Goal: Task Accomplishment & Management: Use online tool/utility

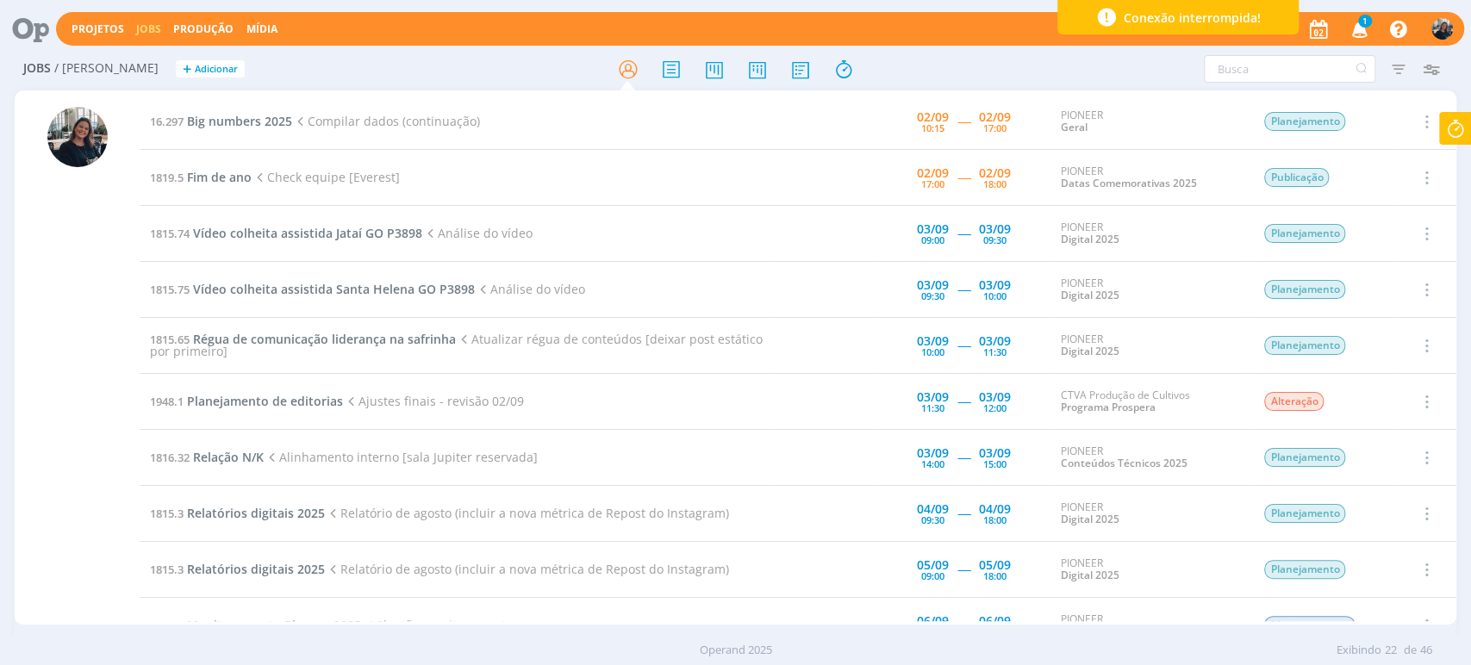
click at [1454, 128] on icon at bounding box center [1455, 129] width 31 height 34
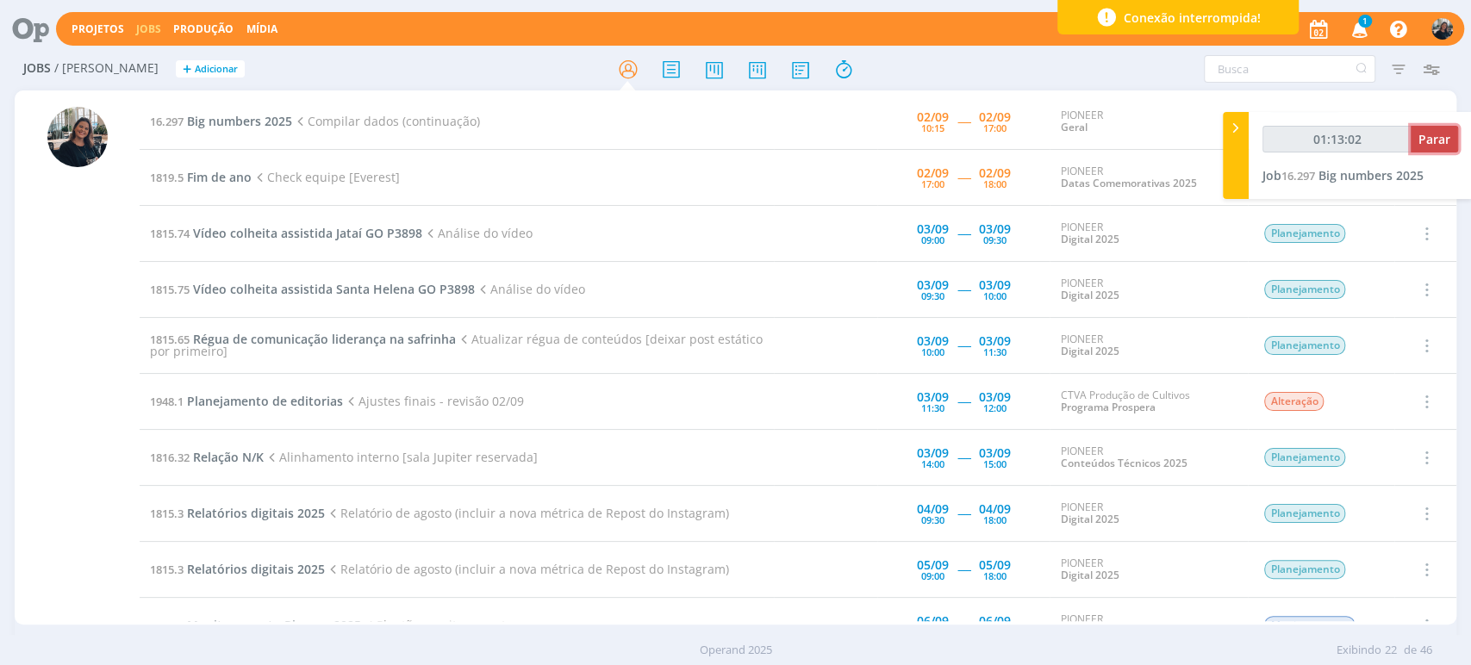
click at [1444, 138] on span "Parar" at bounding box center [1434, 139] width 32 height 16
type input "01:13:03"
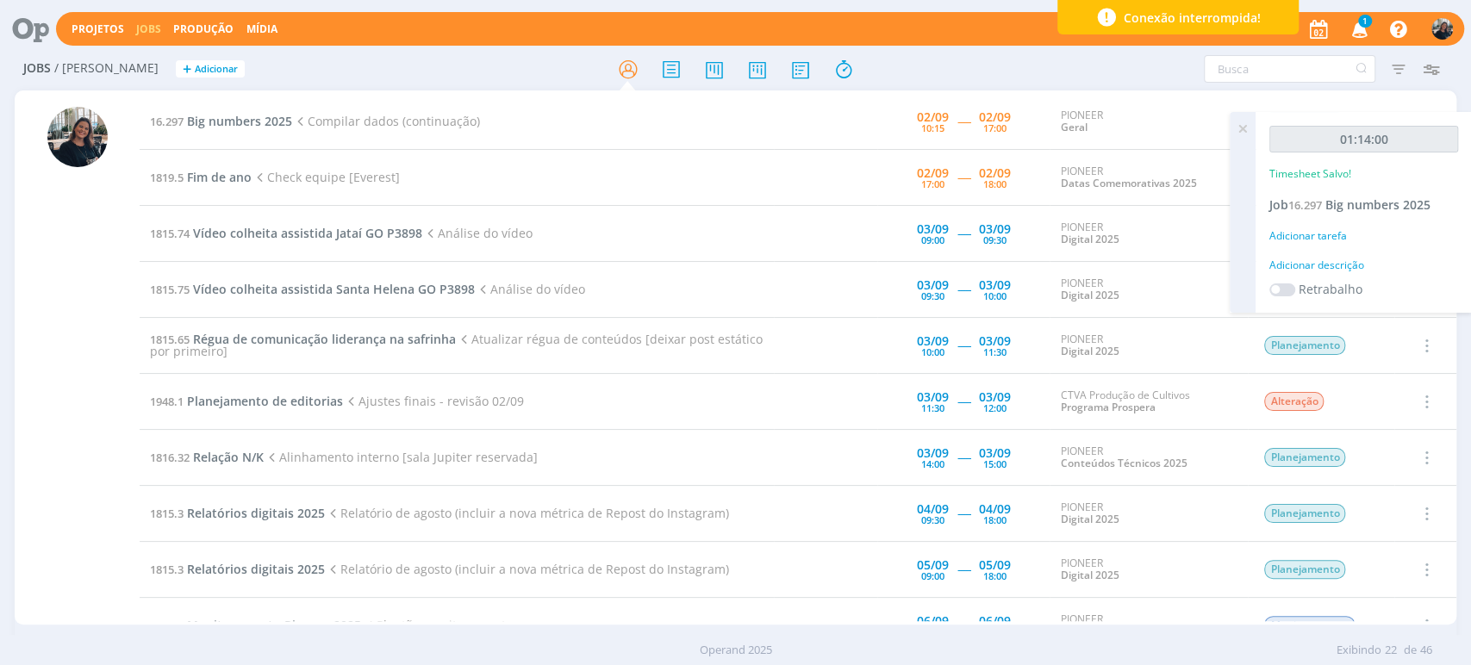
click at [1329, 258] on div "Adicionar descrição" at bounding box center [1363, 266] width 189 height 16
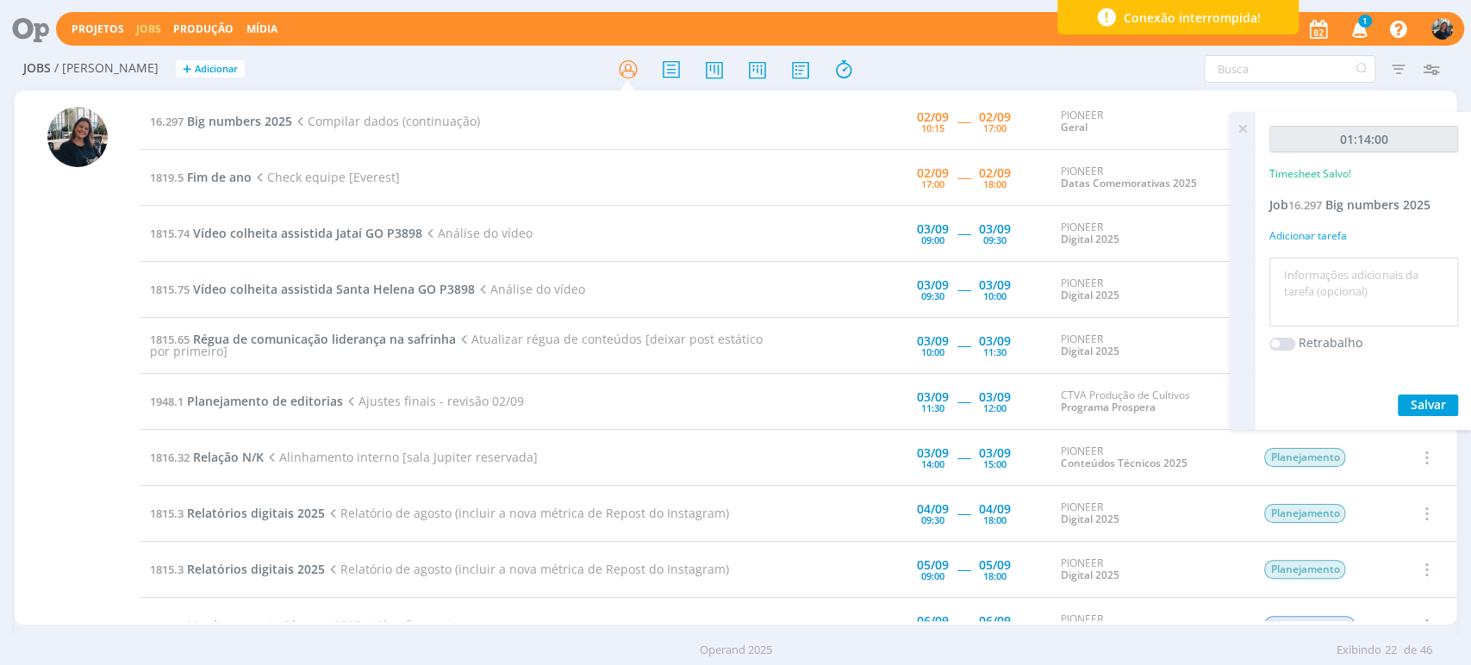
click at [1388, 295] on textarea at bounding box center [1364, 292] width 180 height 61
type textarea "R"
type textarea "C"
type textarea "Levantamento de dados"
click at [1423, 398] on span "Salvar" at bounding box center [1428, 404] width 35 height 16
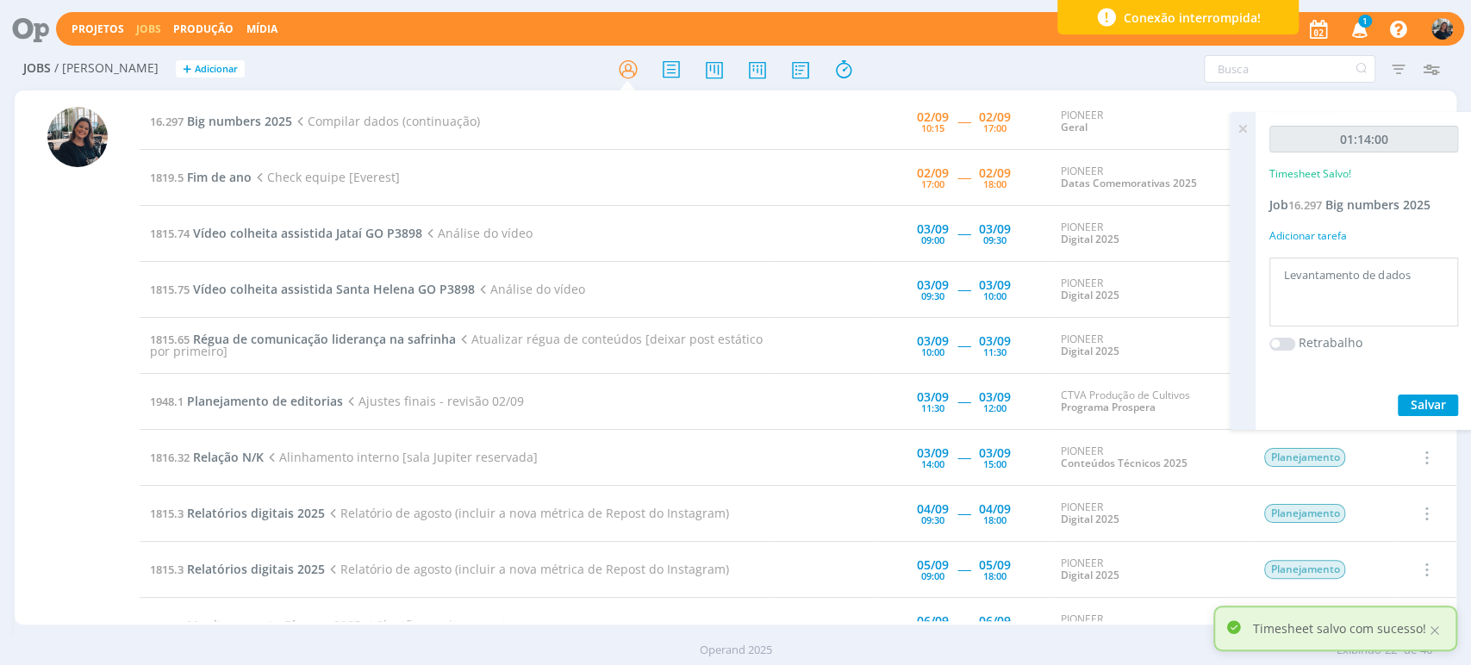
click at [1238, 132] on icon at bounding box center [1242, 129] width 31 height 34
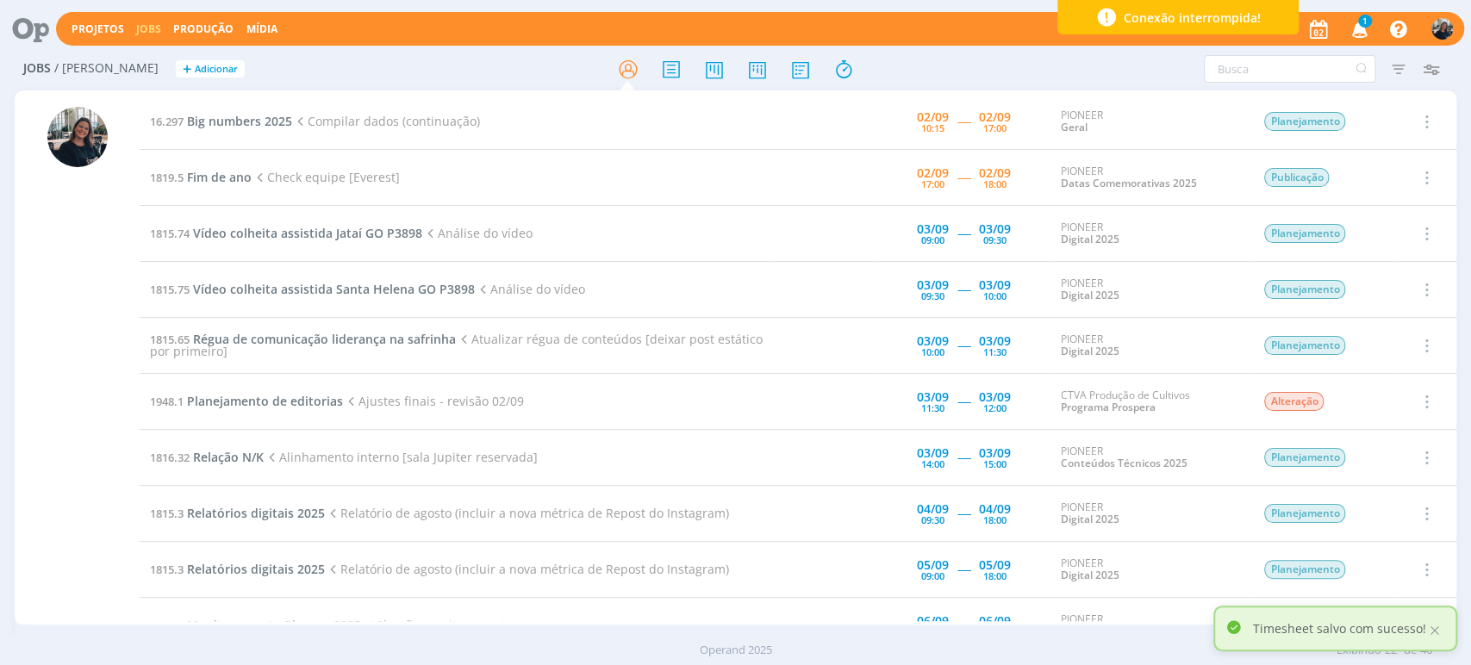
click at [1362, 26] on span "1" at bounding box center [1365, 21] width 14 height 13
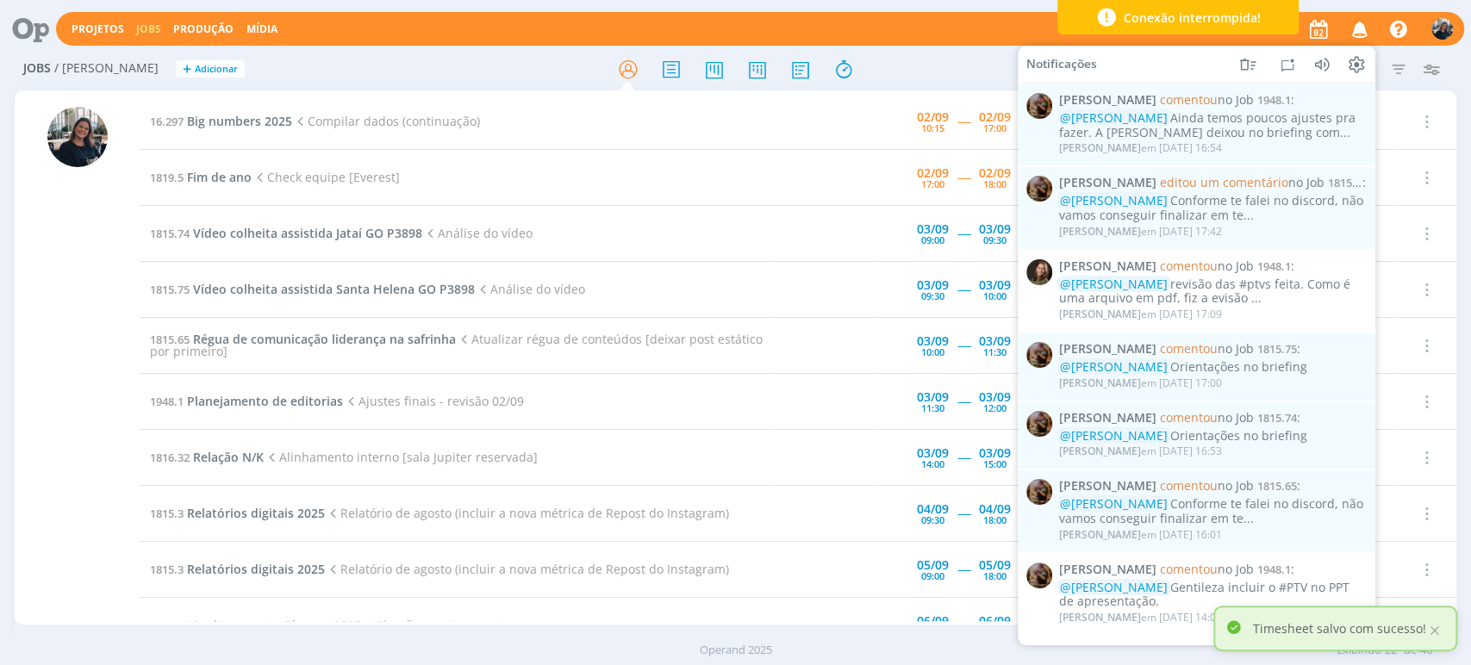
click at [1362, 26] on icon "button" at bounding box center [1359, 28] width 30 height 29
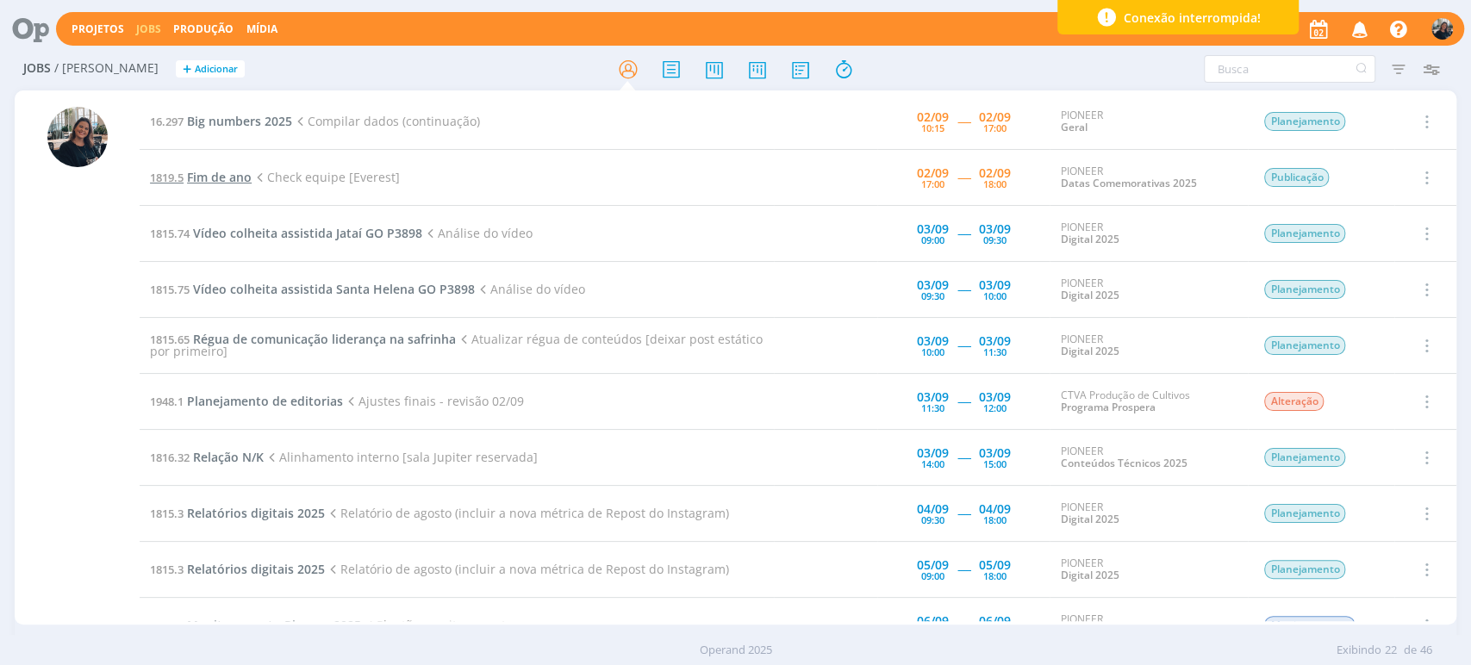
click at [228, 169] on span "Fim de ano" at bounding box center [219, 177] width 65 height 16
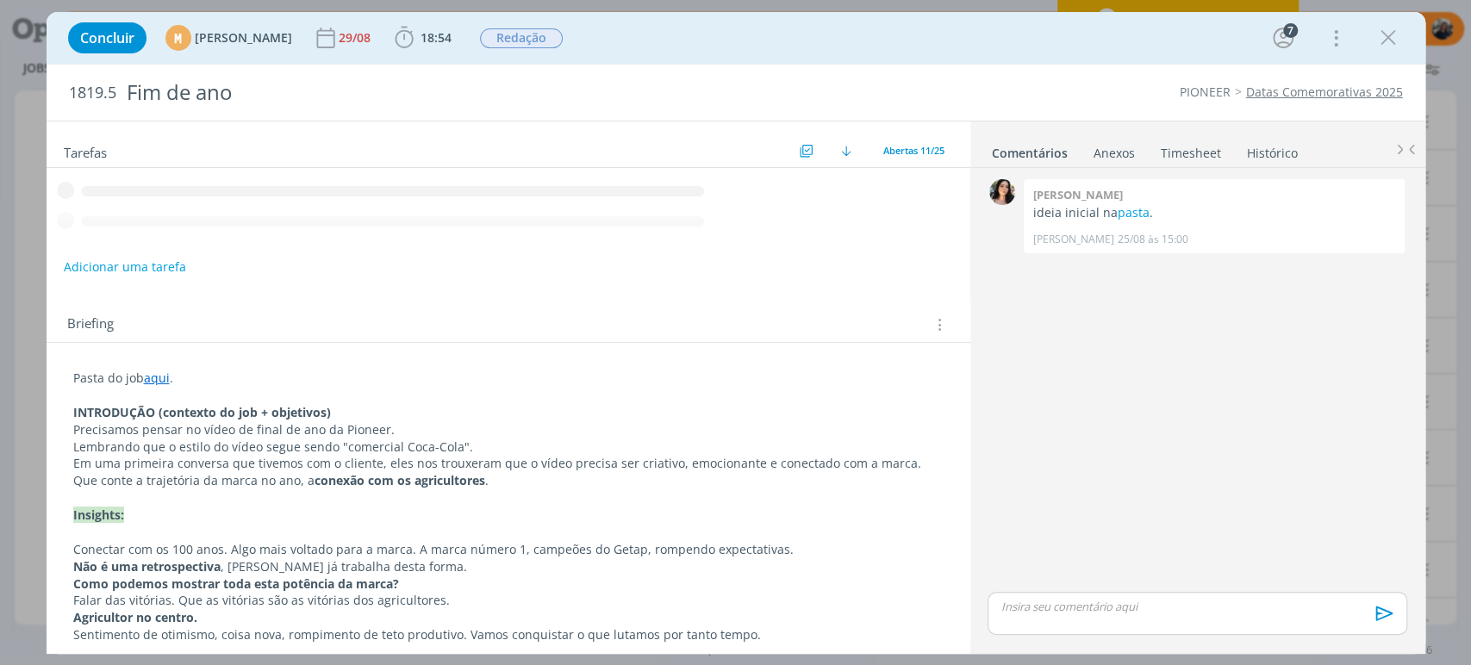
click at [417, 32] on icon "dialog" at bounding box center [404, 38] width 26 height 26
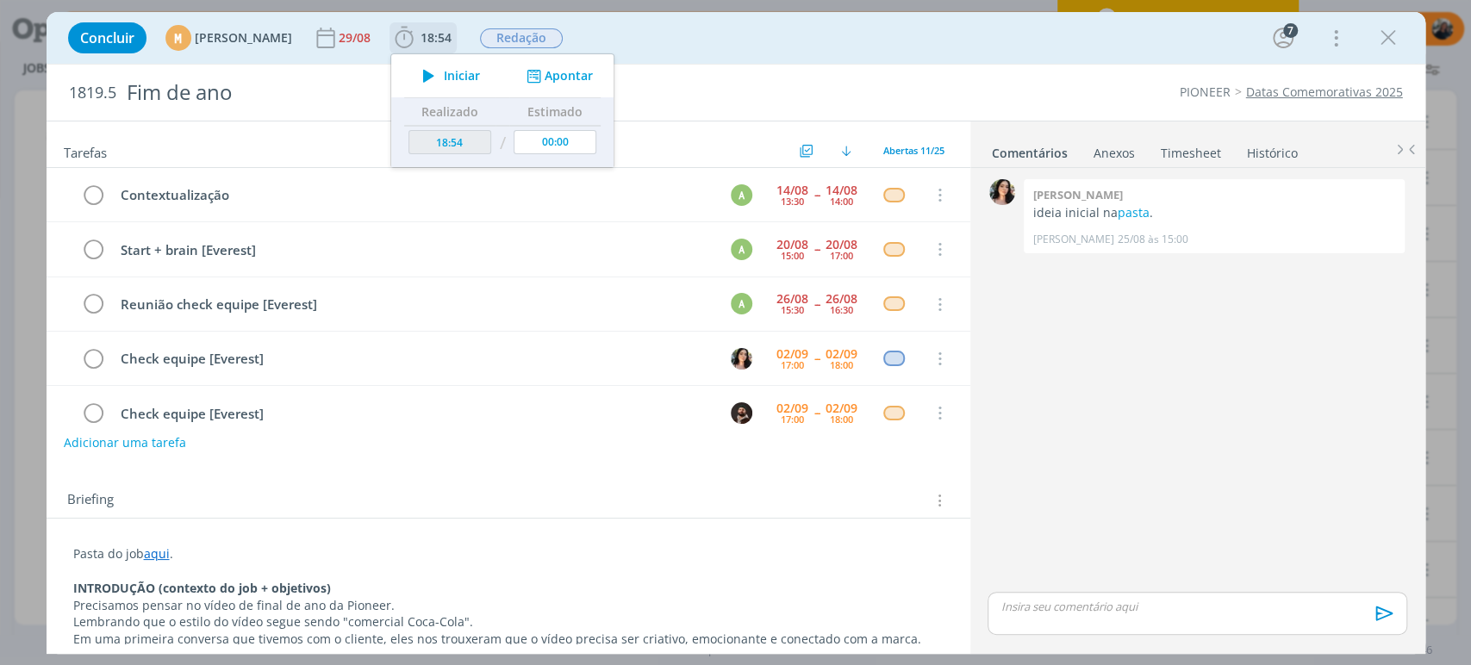
scroll to position [215, 0]
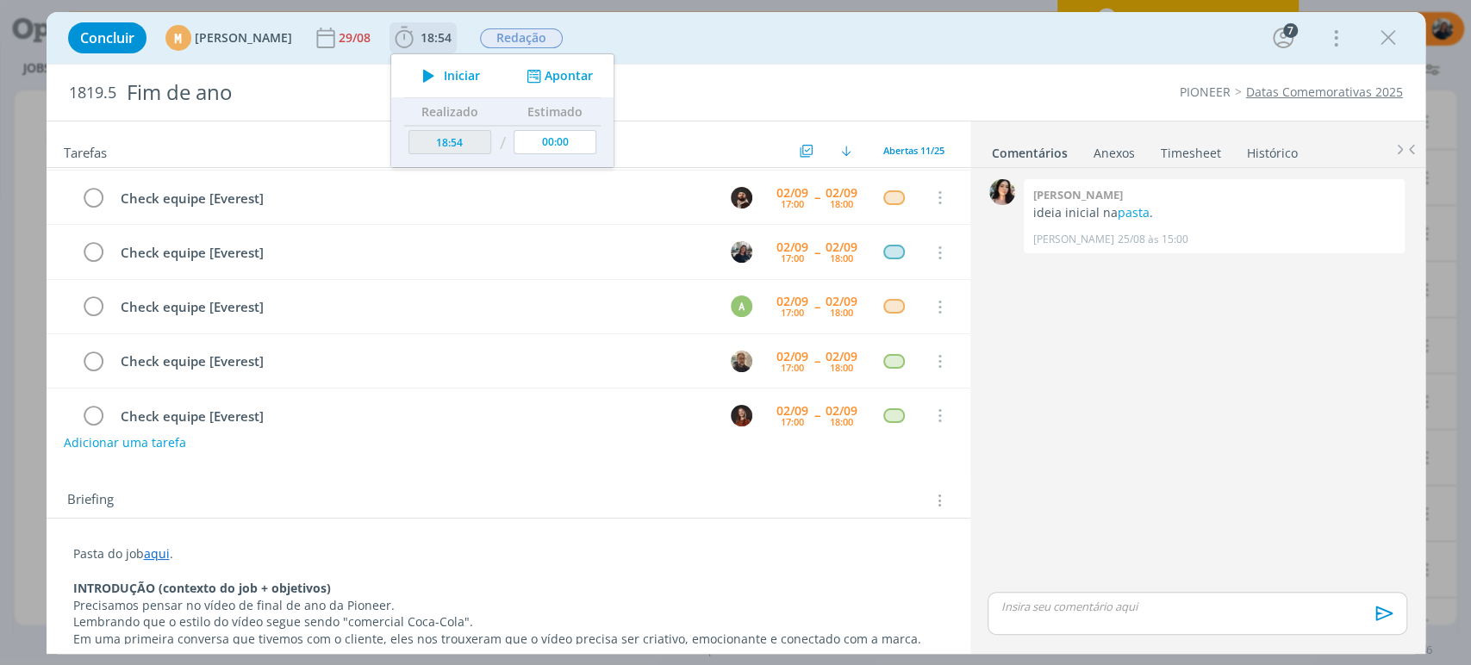
click at [480, 73] on span "Iniciar" at bounding box center [462, 76] width 36 height 12
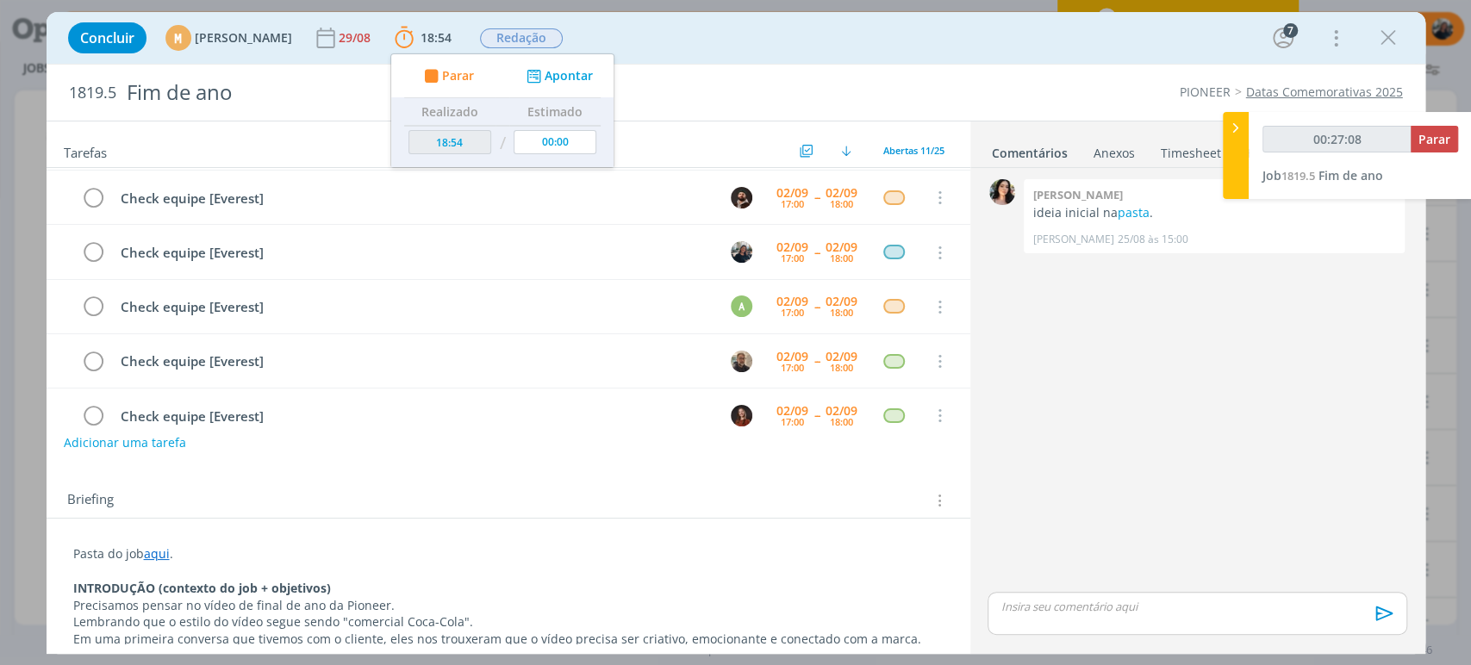
type input "00:28:08"
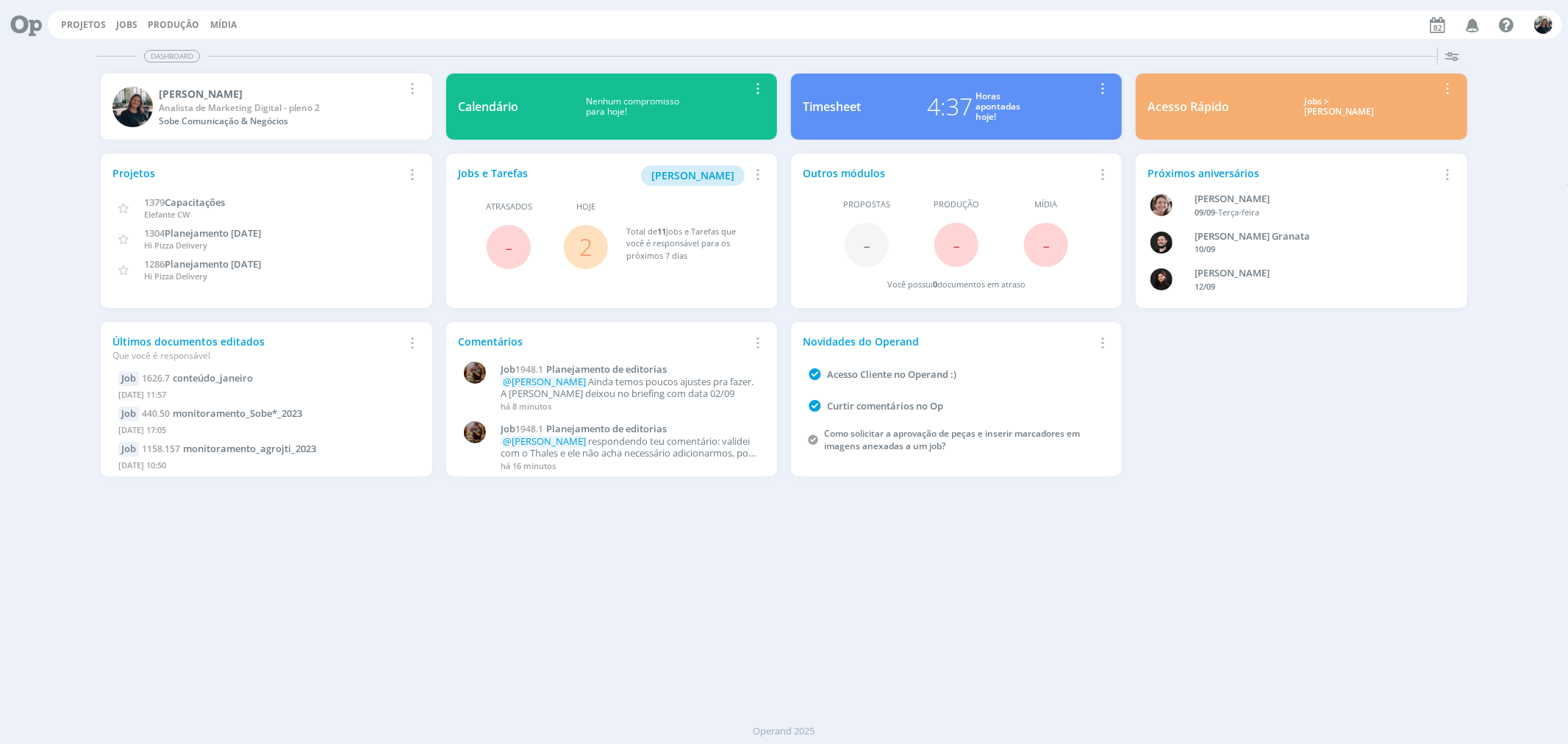
click at [1324, 103] on div "Jobs > [PERSON_NAME]" at bounding box center [1339, 107] width 198 height 21
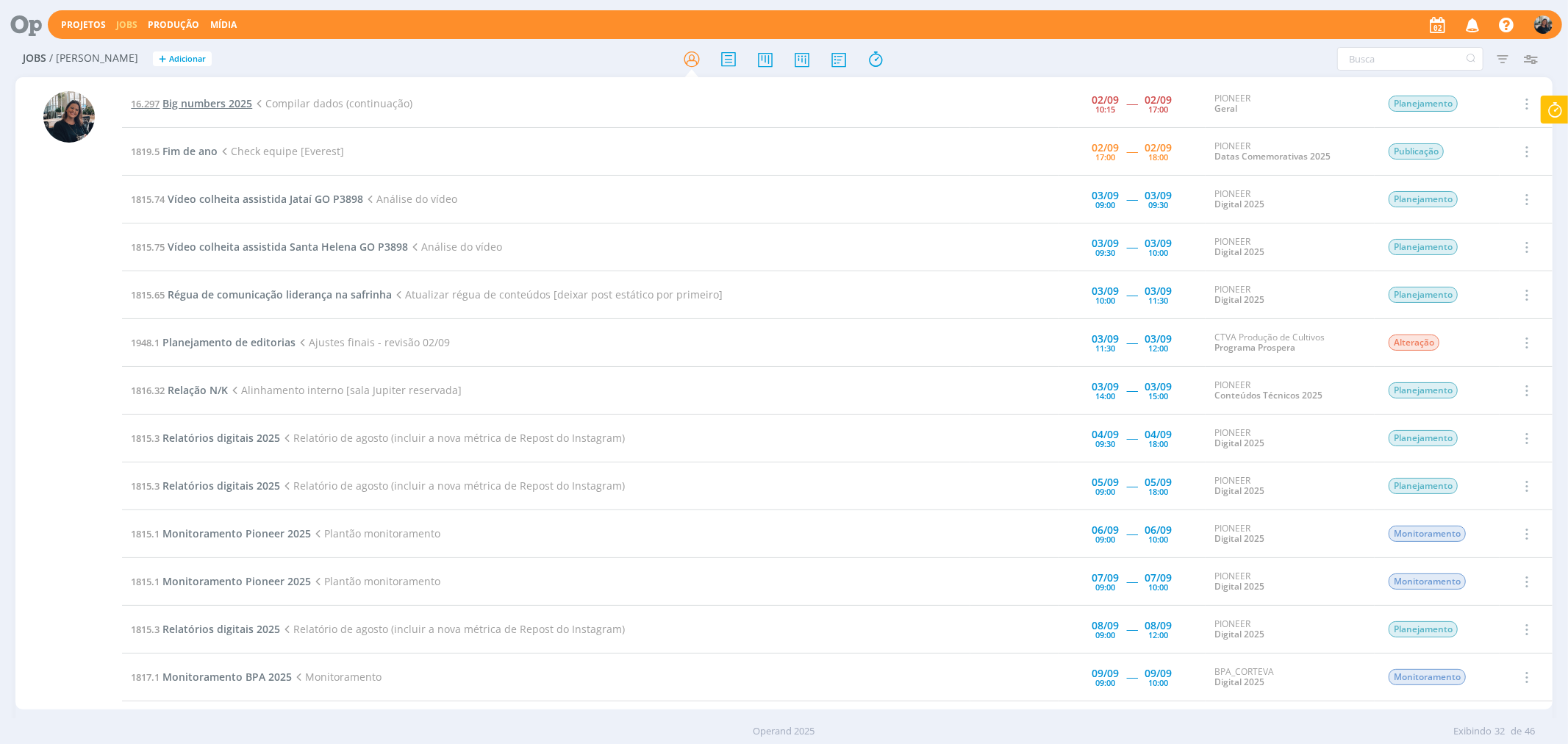
click at [205, 102] on span "Big numbers 2025" at bounding box center [206, 103] width 90 height 14
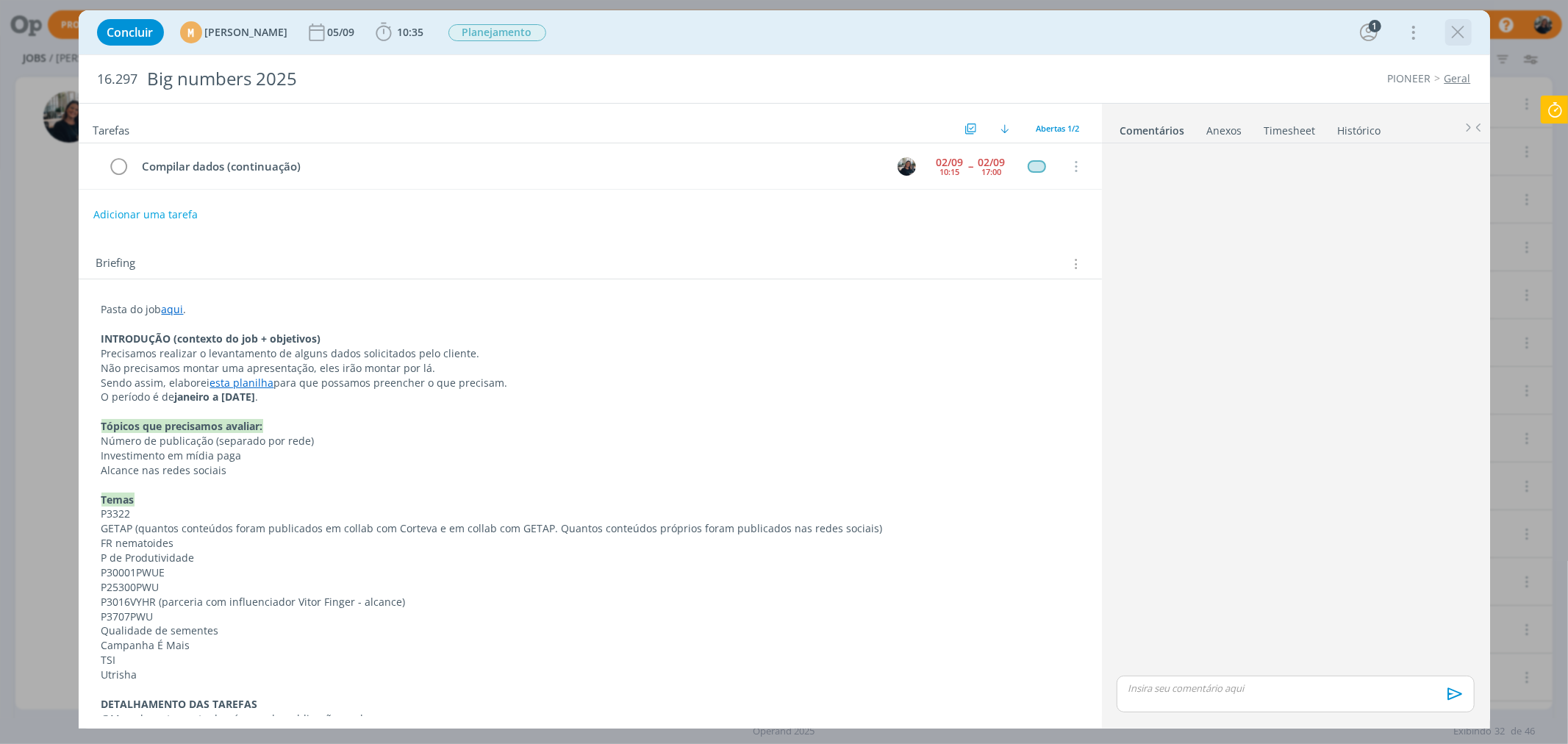
click at [1454, 33] on icon "dialog" at bounding box center [1459, 32] width 22 height 22
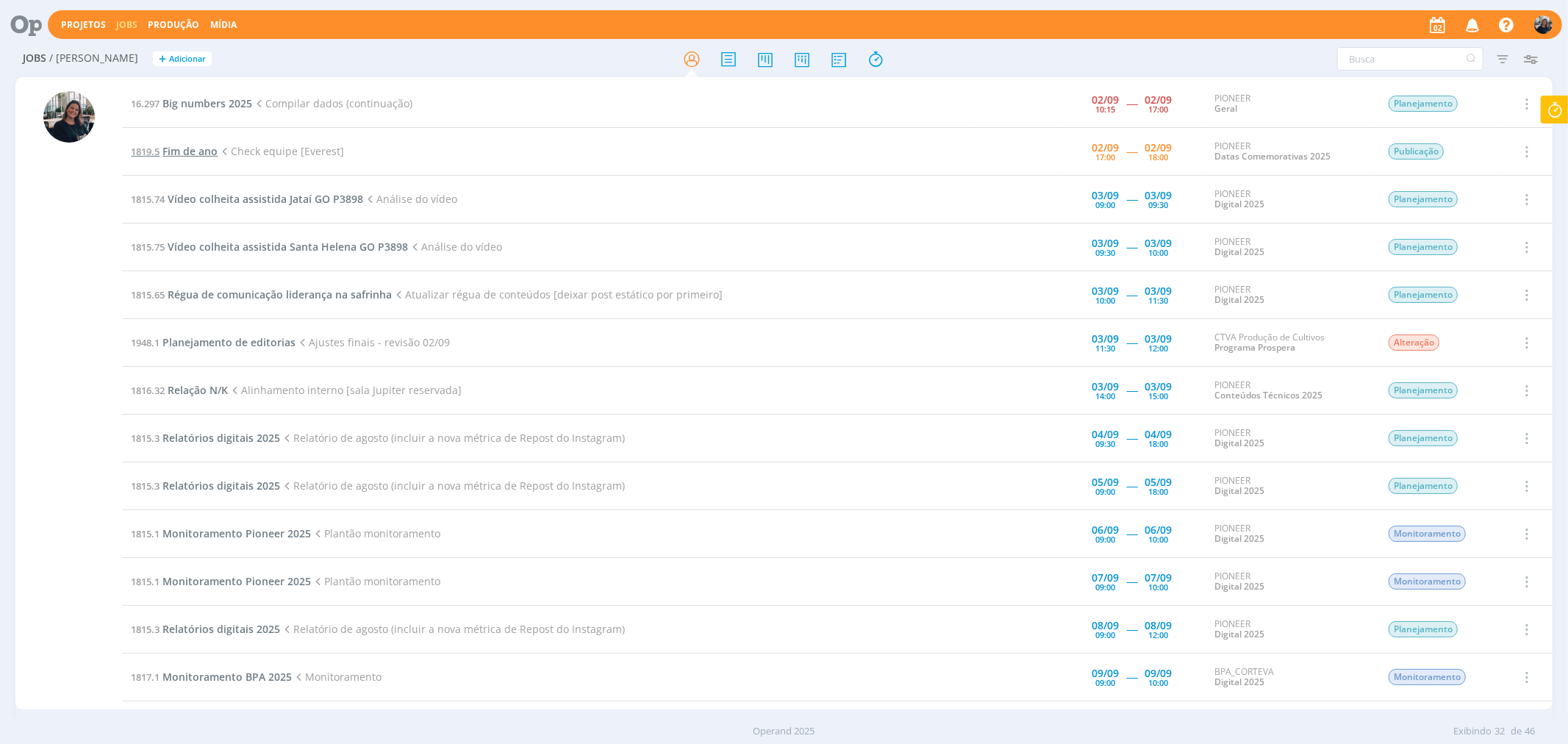
click at [171, 148] on span "Fim de ano" at bounding box center [189, 151] width 55 height 14
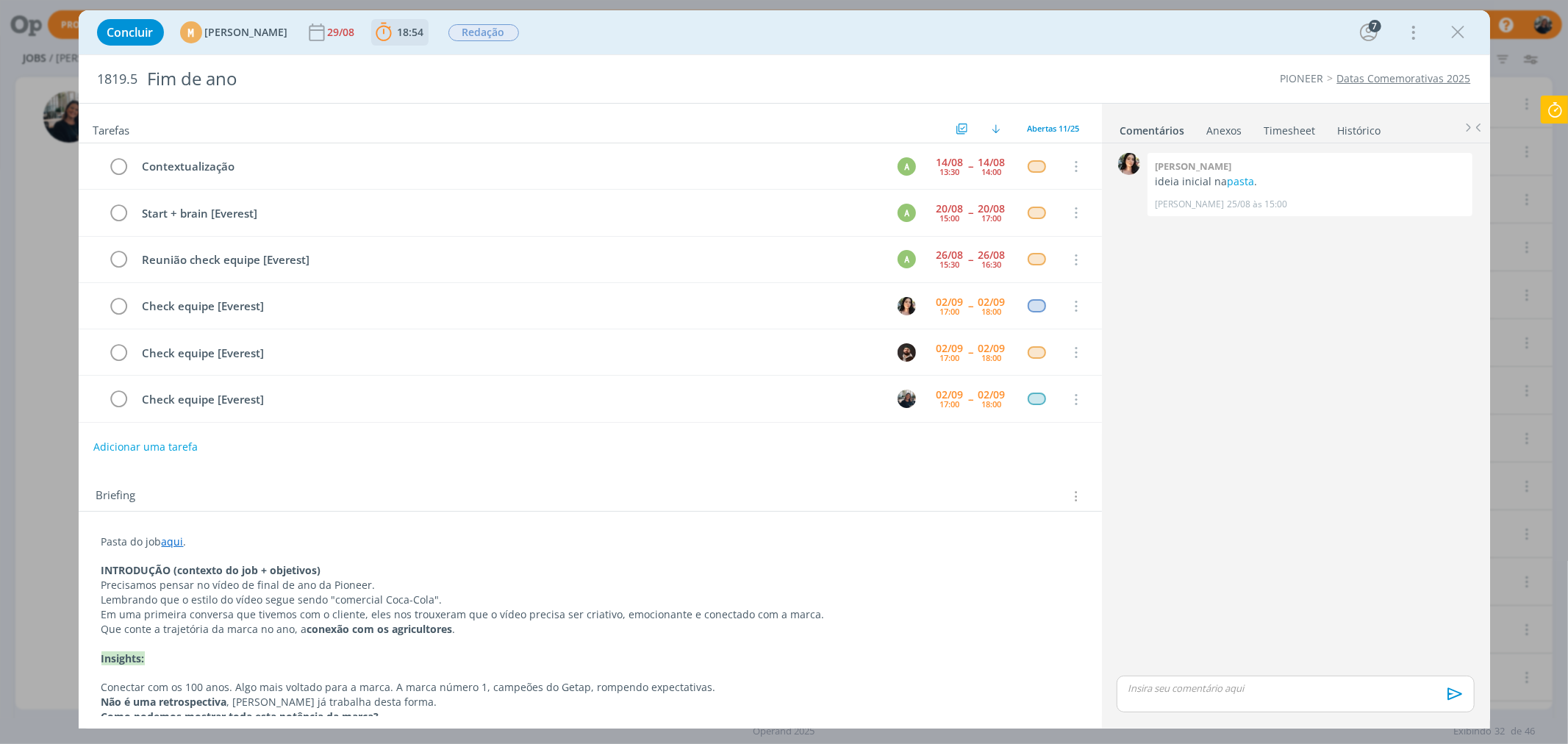
scroll to position [188, 0]
click at [395, 31] on icon "dialog" at bounding box center [384, 32] width 22 height 22
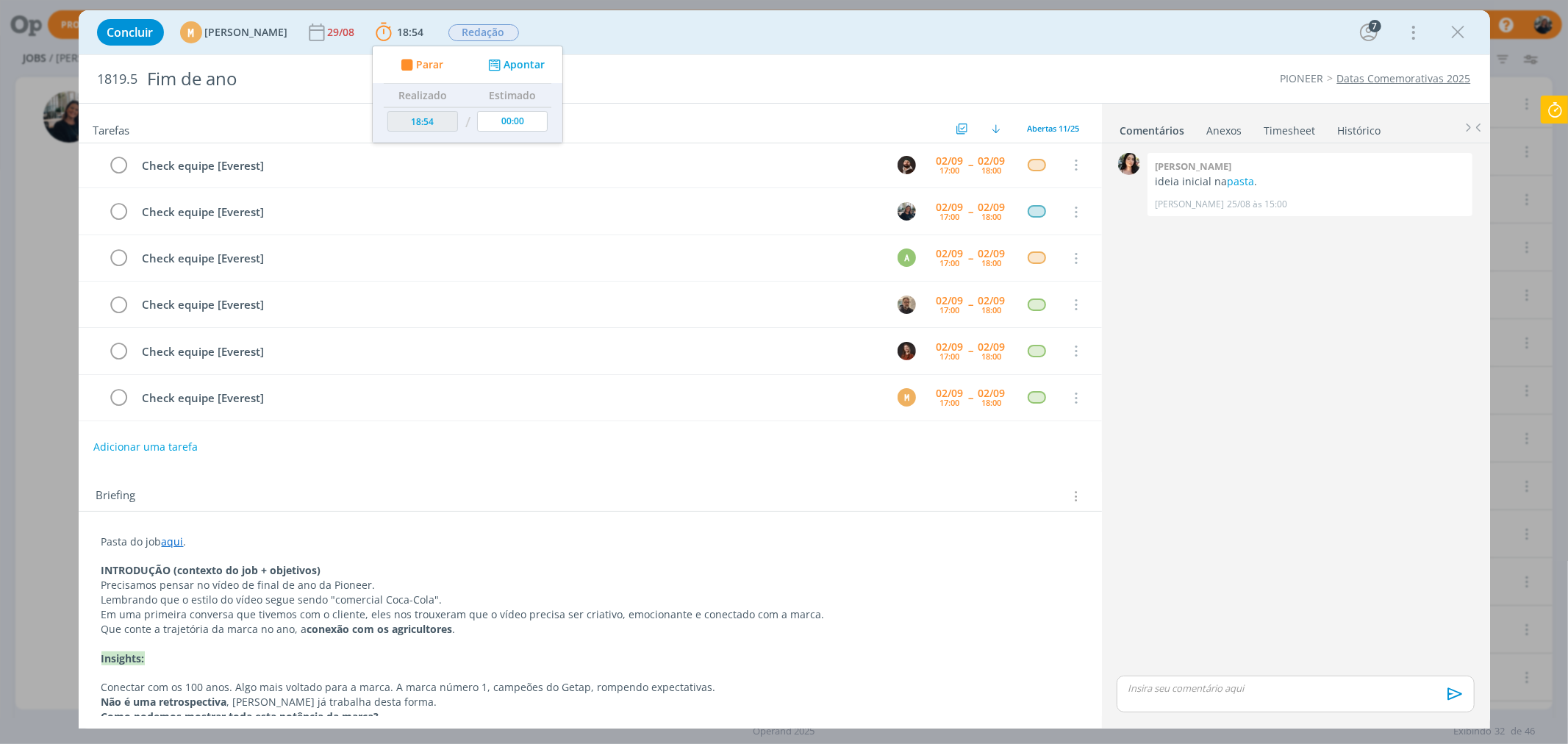
click at [1559, 106] on icon at bounding box center [1554, 110] width 26 height 29
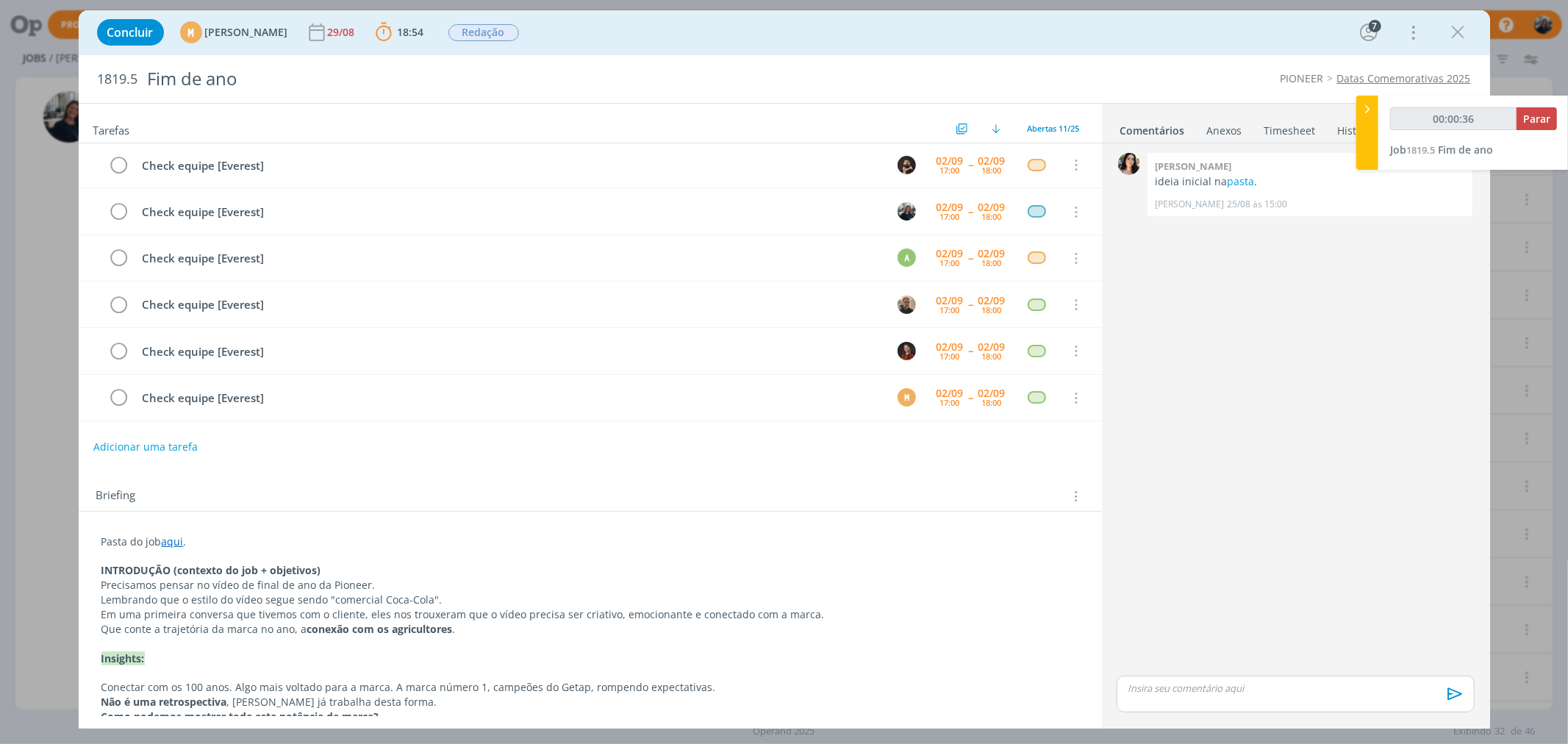
type input "00:00:37"
click at [1368, 108] on icon at bounding box center [1367, 109] width 15 height 15
